Goal: Book appointment/travel/reservation

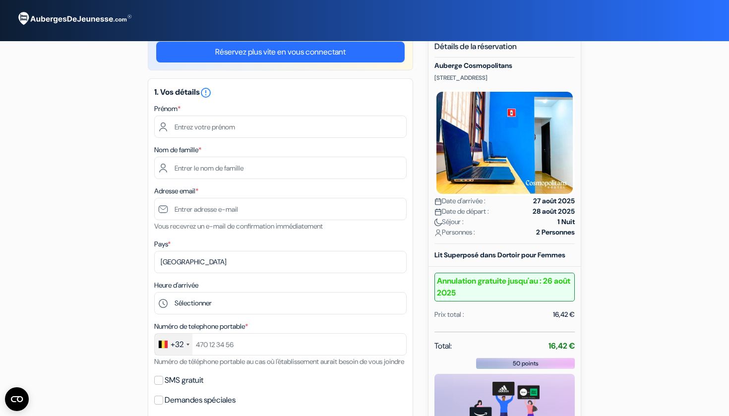
scroll to position [55, 0]
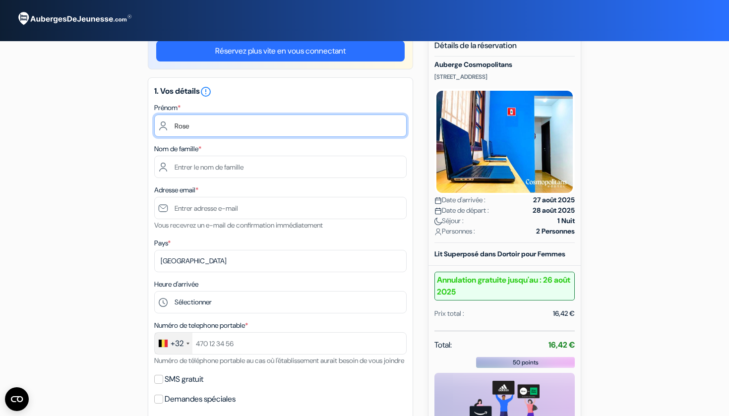
type input "Rose"
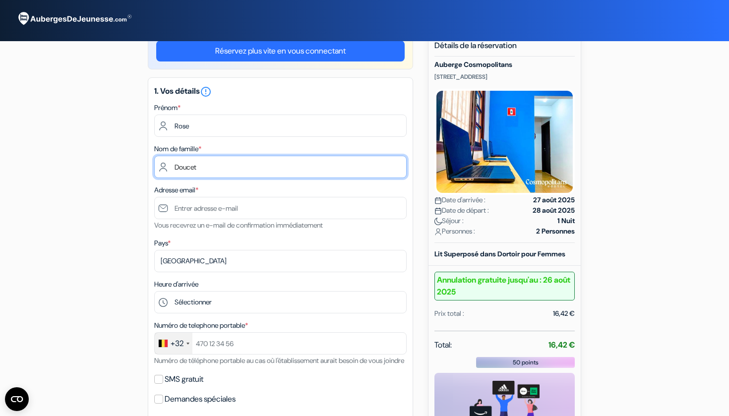
type input "Doucet"
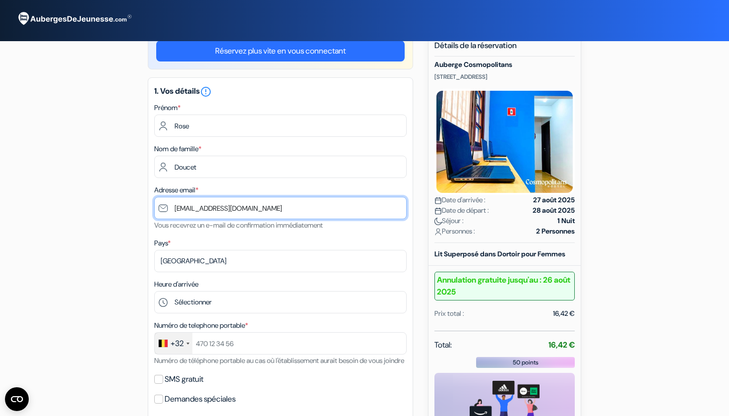
type input "[EMAIL_ADDRESS][DOMAIN_NAME]"
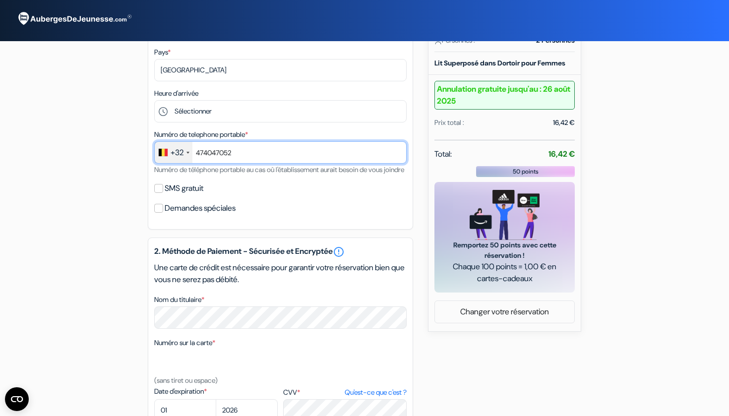
scroll to position [258, 0]
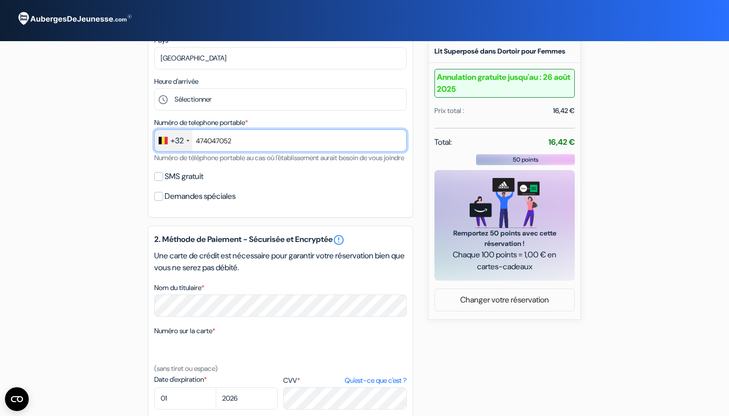
type input "474047052"
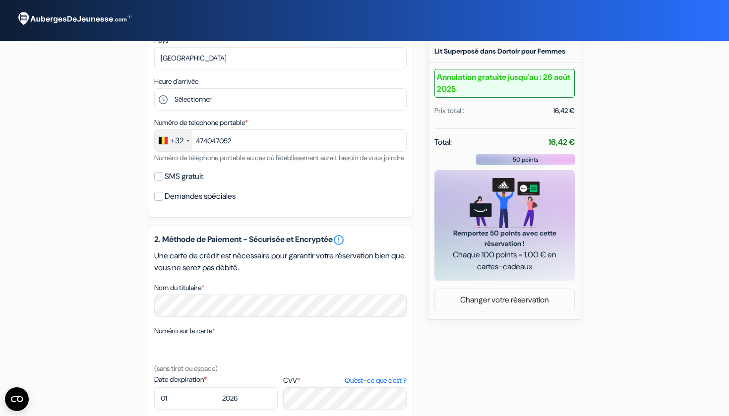
click at [162, 201] on input "Demandes spéciales" at bounding box center [158, 196] width 9 height 9
checkbox input "true"
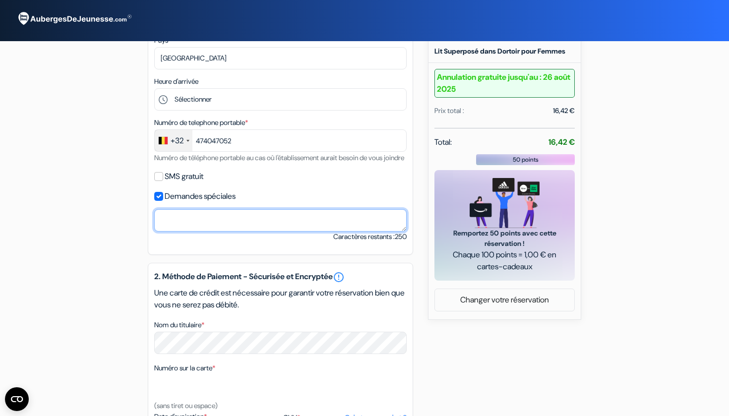
click at [190, 232] on textarea "Nom du titulaire *" at bounding box center [280, 220] width 252 height 22
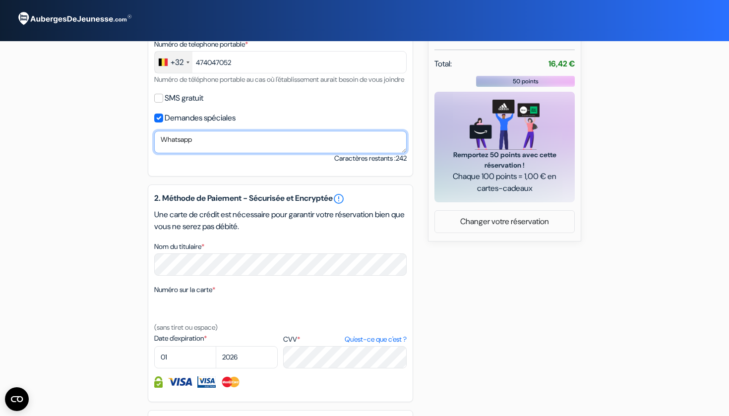
scroll to position [353, 0]
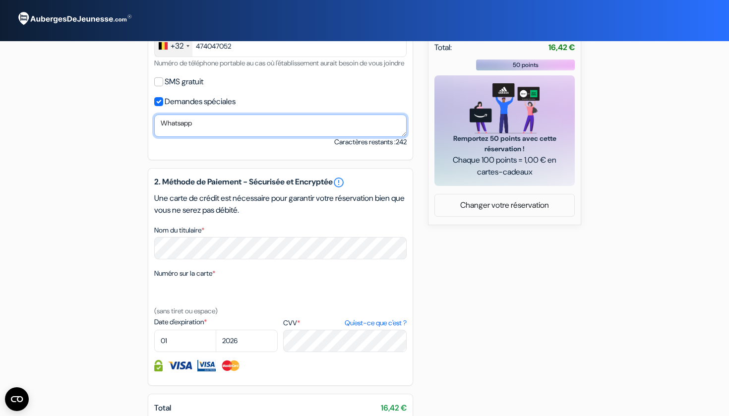
type textarea "Whatsapp"
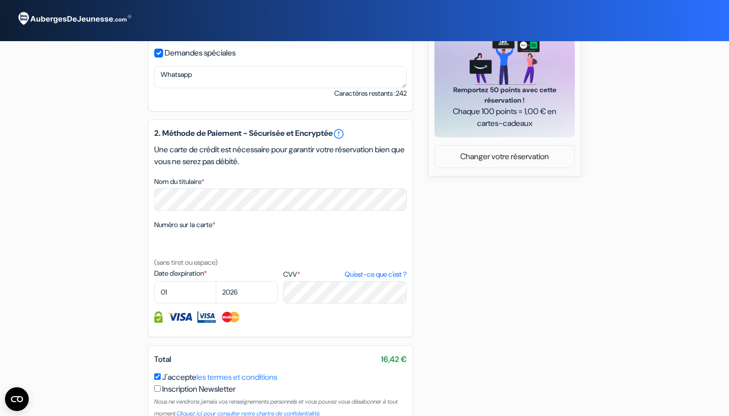
scroll to position [407, 0]
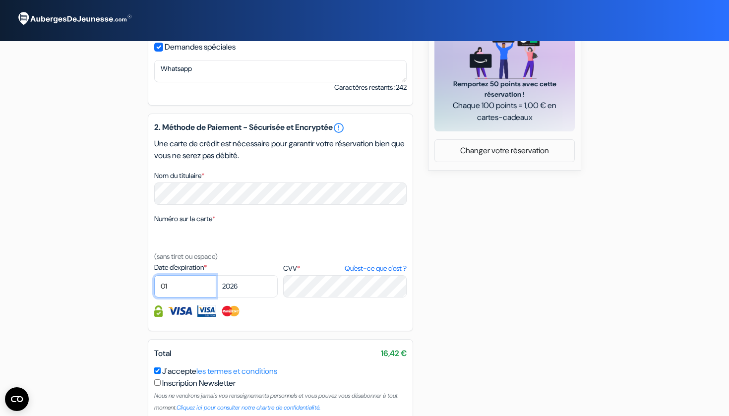
select select "03"
select select "2028"
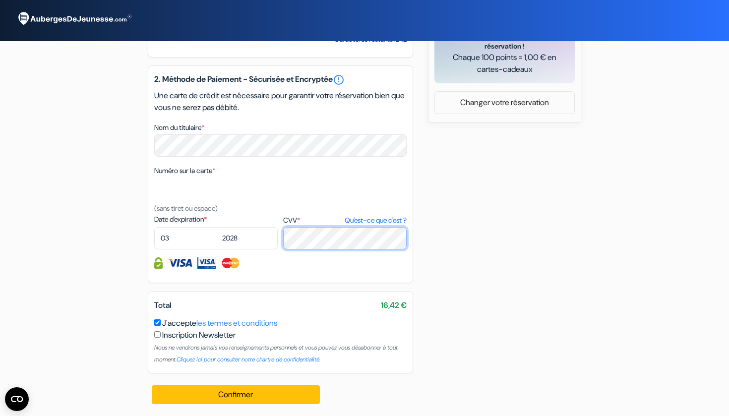
scroll to position [467, 0]
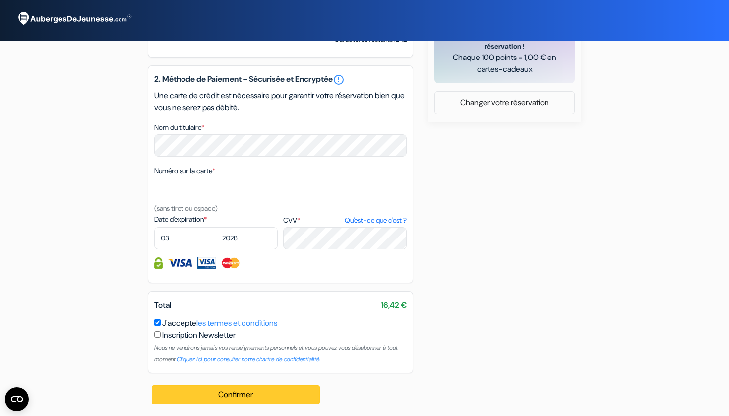
click at [226, 398] on button "Confirmer Loading..." at bounding box center [236, 394] width 168 height 19
click at [254, 395] on button "Confirmer Loading..." at bounding box center [236, 394] width 168 height 19
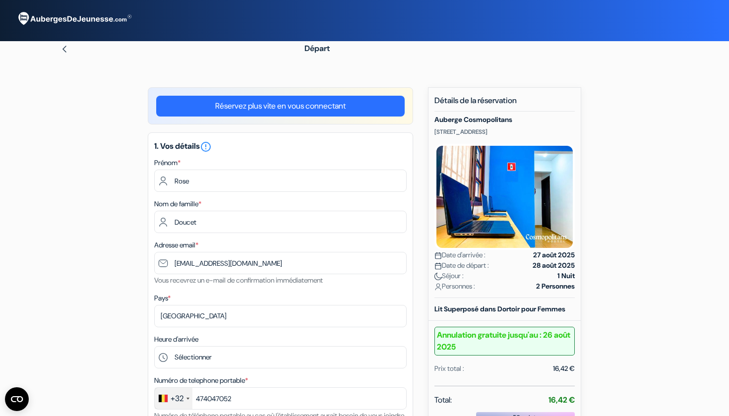
scroll to position [0, 0]
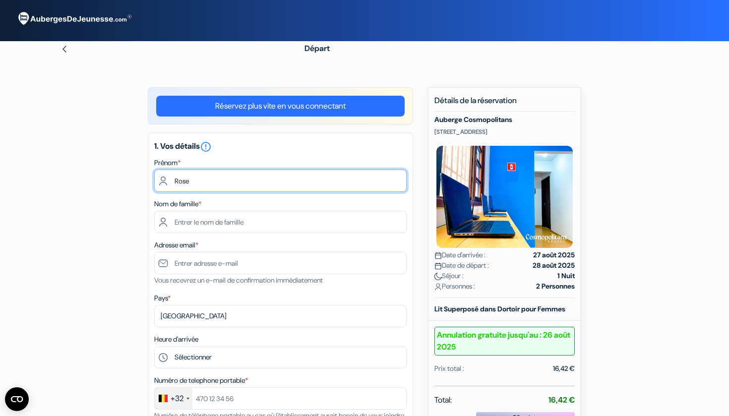
type input "Rose"
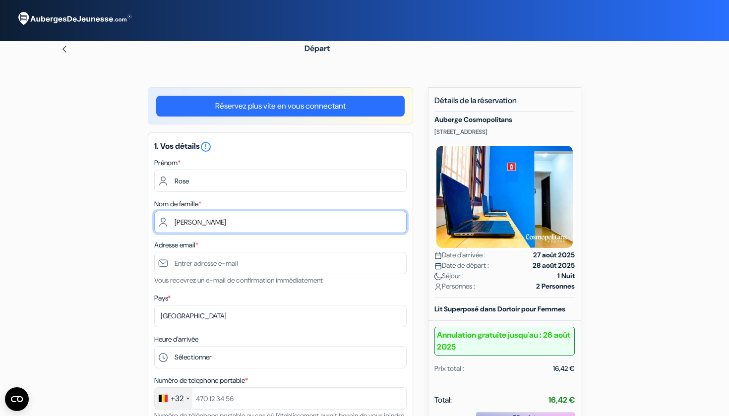
type input "Doucet"
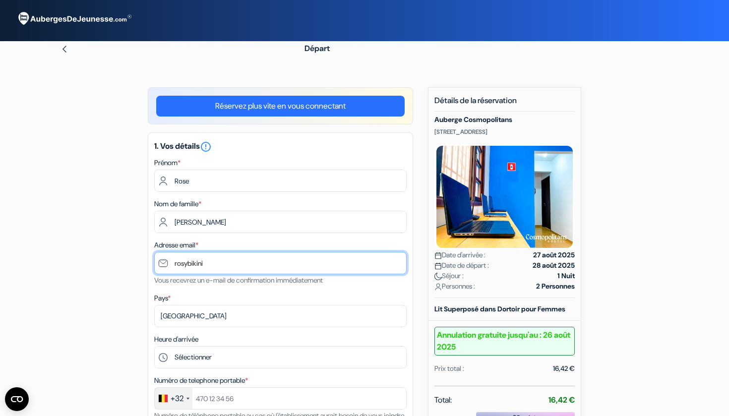
type input "rosybikini@"
type input "[EMAIL_ADDRESS][DOMAIN_NAME]"
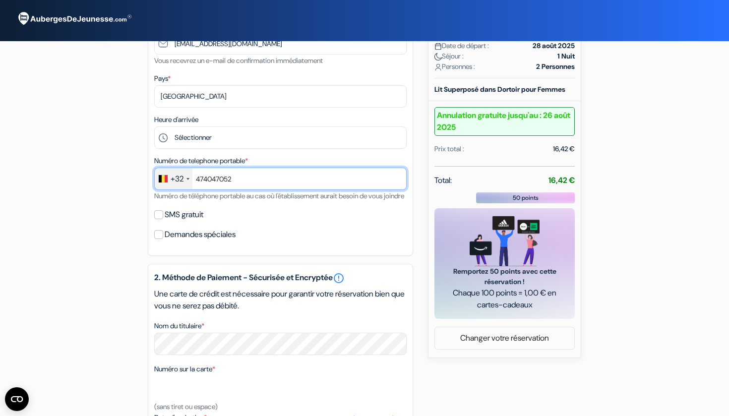
scroll to position [231, 0]
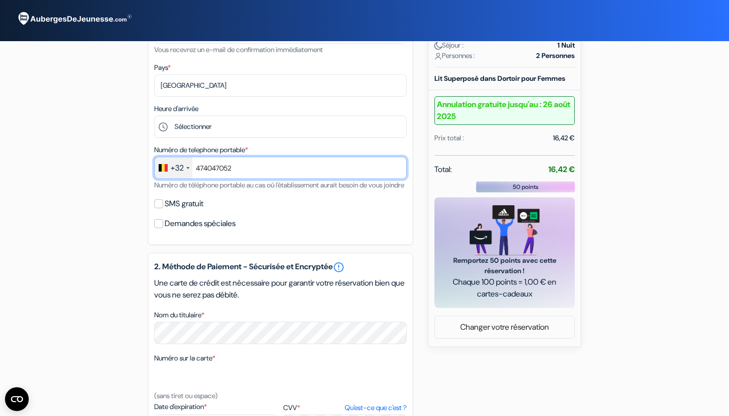
type input "474047052"
click at [161, 228] on input "Demandes spéciales" at bounding box center [158, 223] width 9 height 9
checkbox input "true"
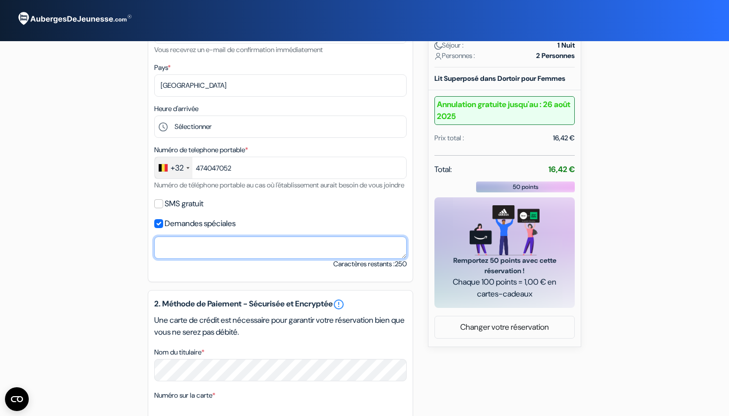
click at [167, 259] on textarea "Nom du titulaire *" at bounding box center [280, 248] width 252 height 22
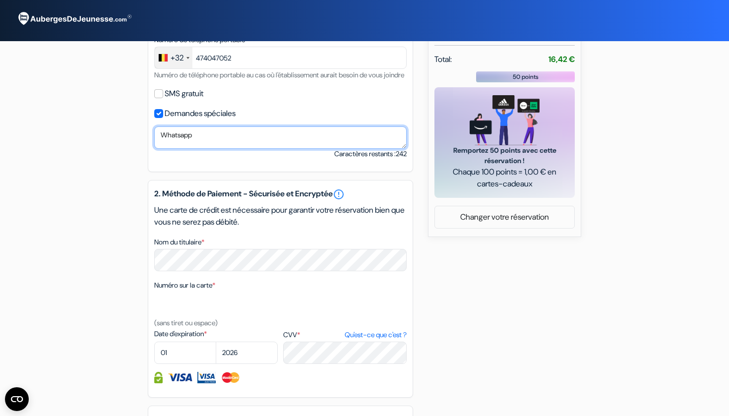
scroll to position [346, 0]
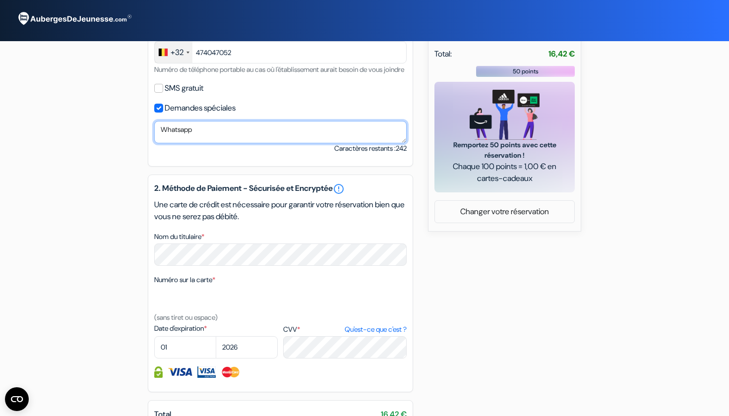
type textarea "Whatsapp"
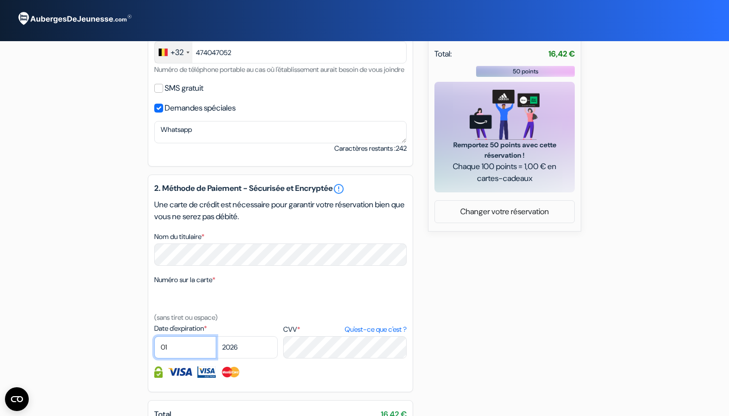
select select "03"
select select "2028"
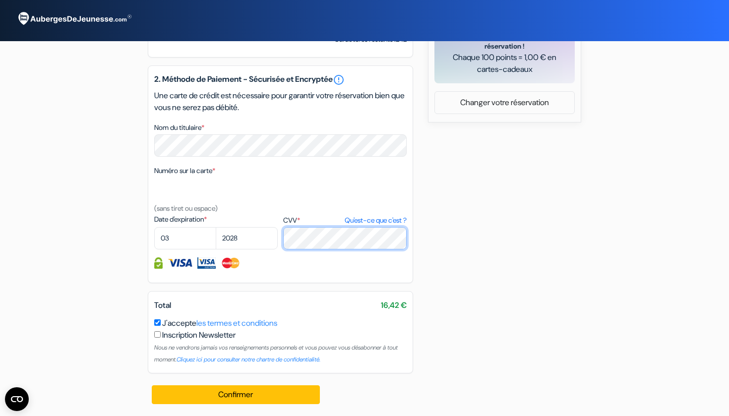
scroll to position [467, 0]
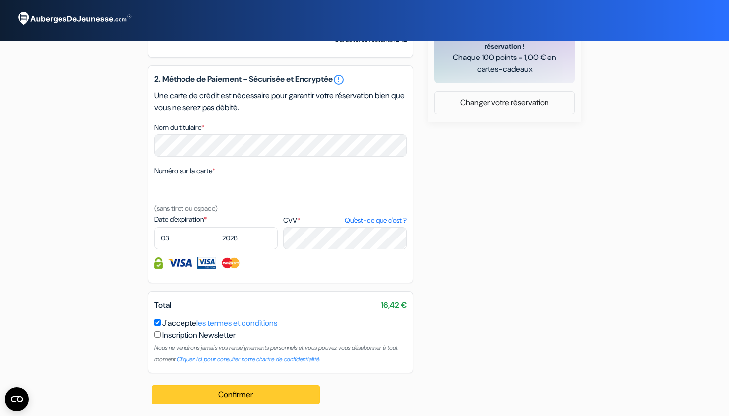
click at [226, 393] on button "Confirmer Loading..." at bounding box center [236, 394] width 168 height 19
click at [262, 394] on button "Confirmer Loading..." at bounding box center [236, 394] width 168 height 19
click at [259, 391] on button "Confirmer Loading..." at bounding box center [236, 394] width 168 height 19
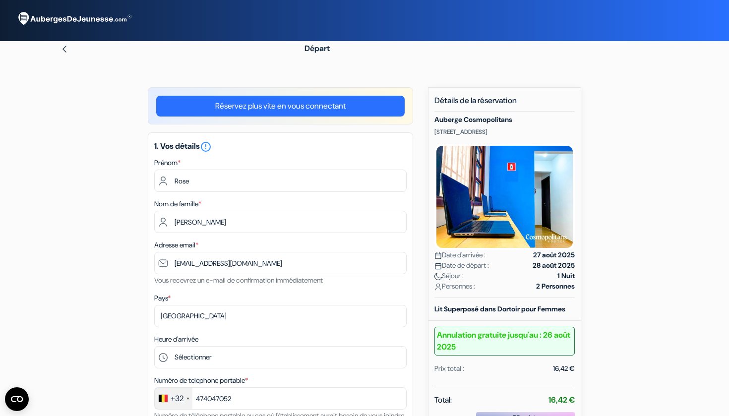
scroll to position [0, 0]
click at [64, 47] on img at bounding box center [65, 49] width 8 height 8
